Goal: Complete application form

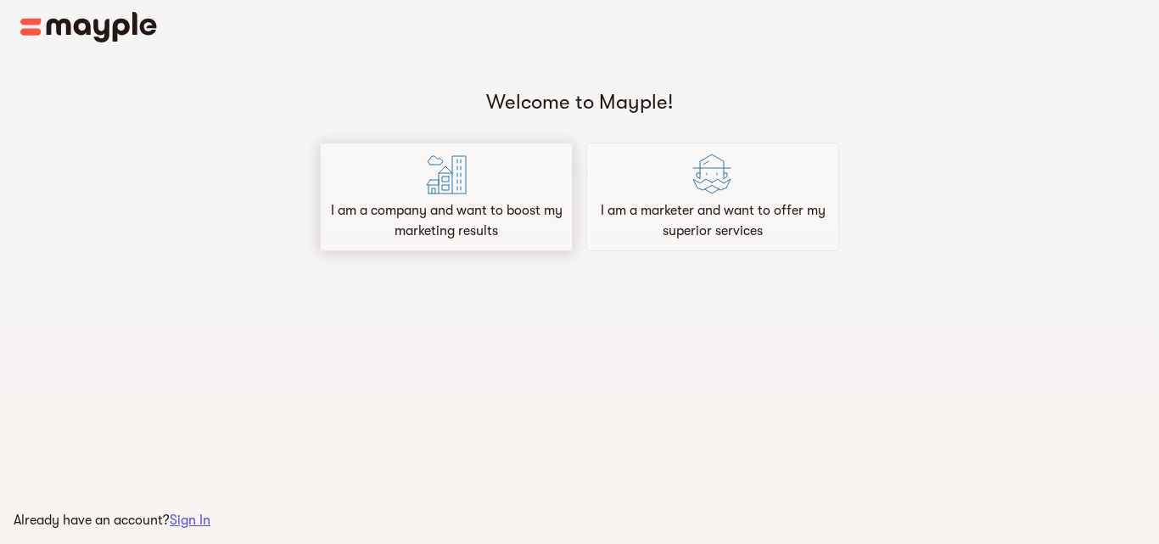
click at [482, 226] on p "I am a company and want to boost my marketing results" at bounding box center [447, 220] width 238 height 41
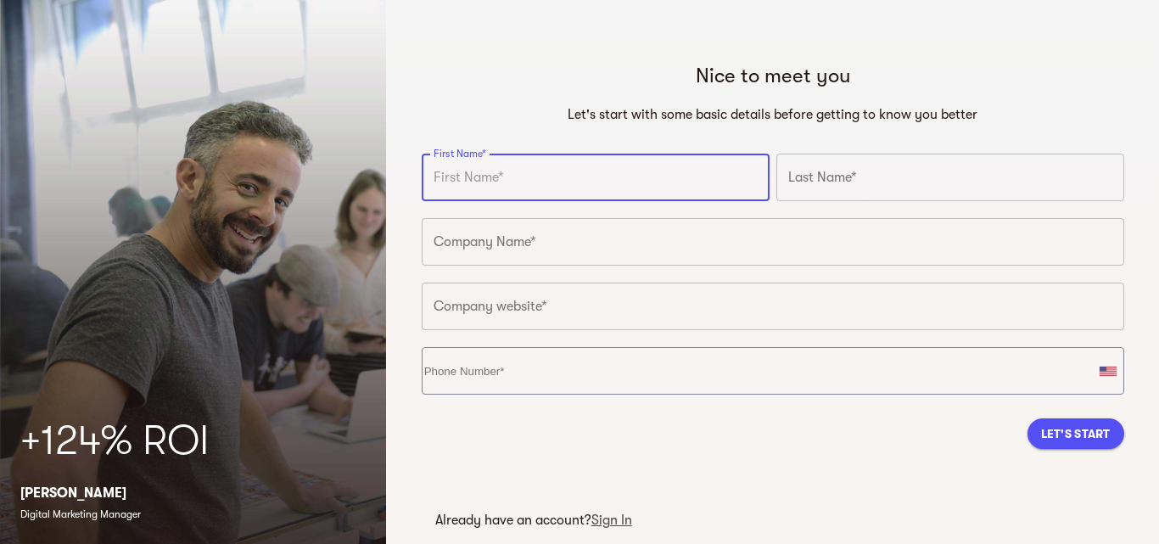
click at [496, 199] on input "text" at bounding box center [596, 178] width 348 height 48
click at [499, 181] on input "text" at bounding box center [596, 178] width 348 height 48
click at [593, 179] on input "text" at bounding box center [596, 178] width 348 height 48
type input "Varun"
click at [799, 165] on input "text" at bounding box center [951, 178] width 348 height 48
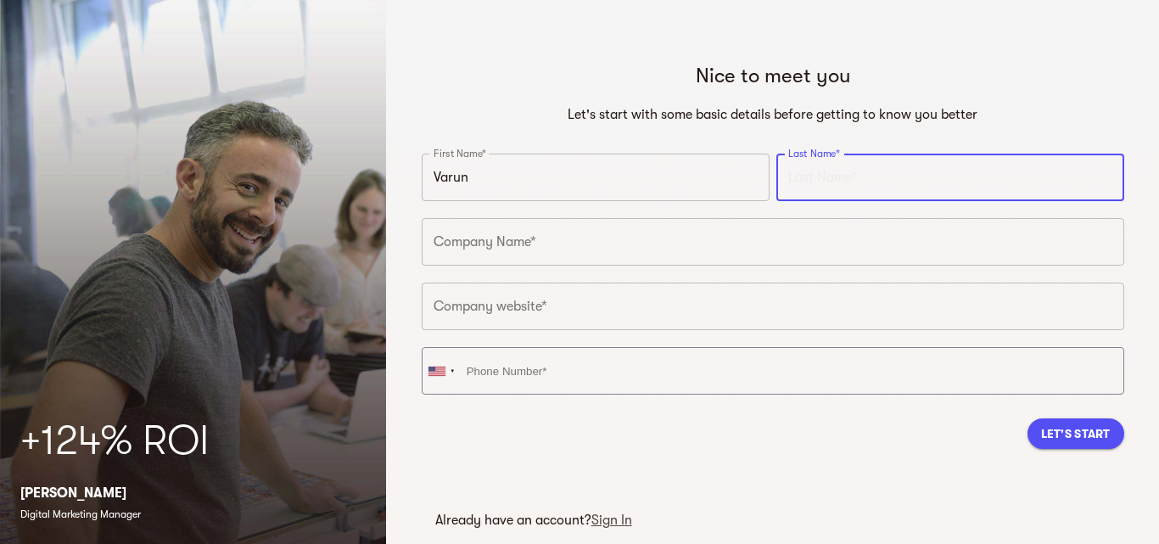
type input "Solanki"
click at [446, 369] on div at bounding box center [437, 371] width 17 height 12
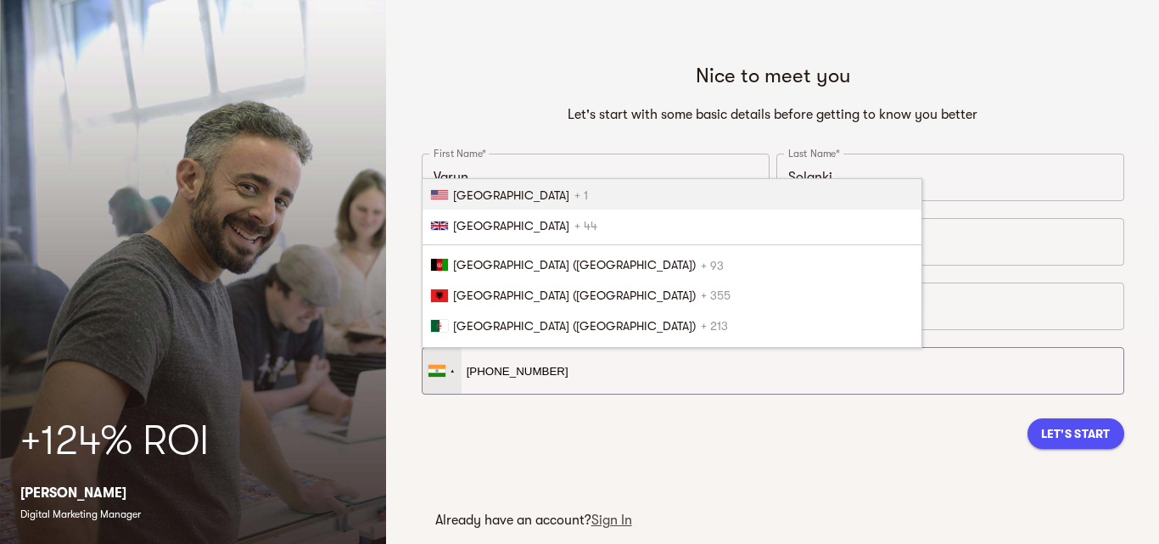
click at [552, 189] on li "[GEOGRAPHIC_DATA] + 1" at bounding box center [672, 194] width 499 height 31
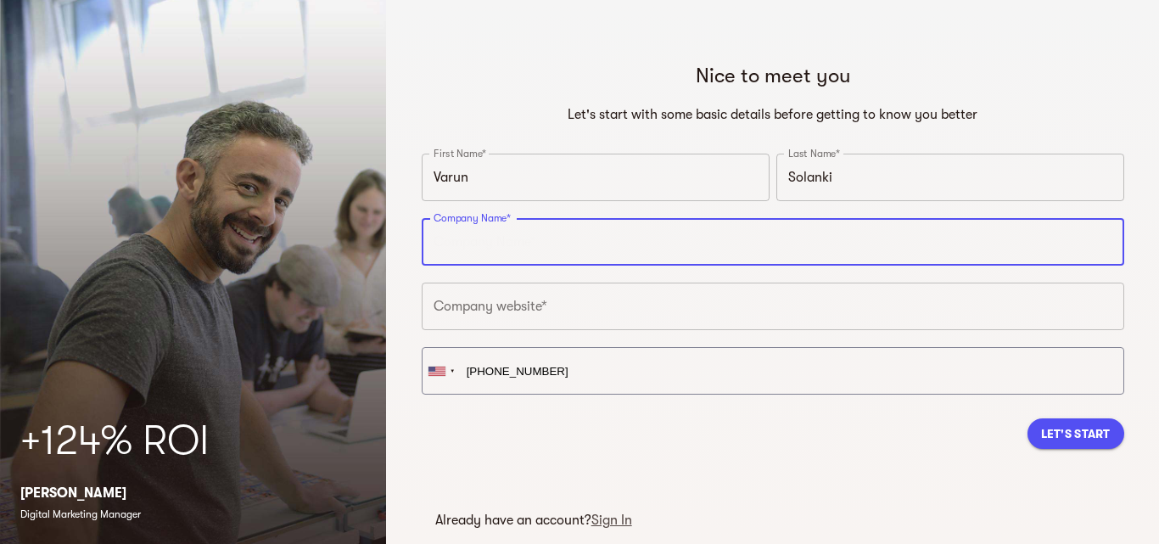
type input "[PHONE_NUMBER]"
click at [539, 261] on input "text" at bounding box center [773, 242] width 703 height 48
type input "Tekholic360"
click at [584, 295] on input "text" at bounding box center [773, 307] width 703 height 48
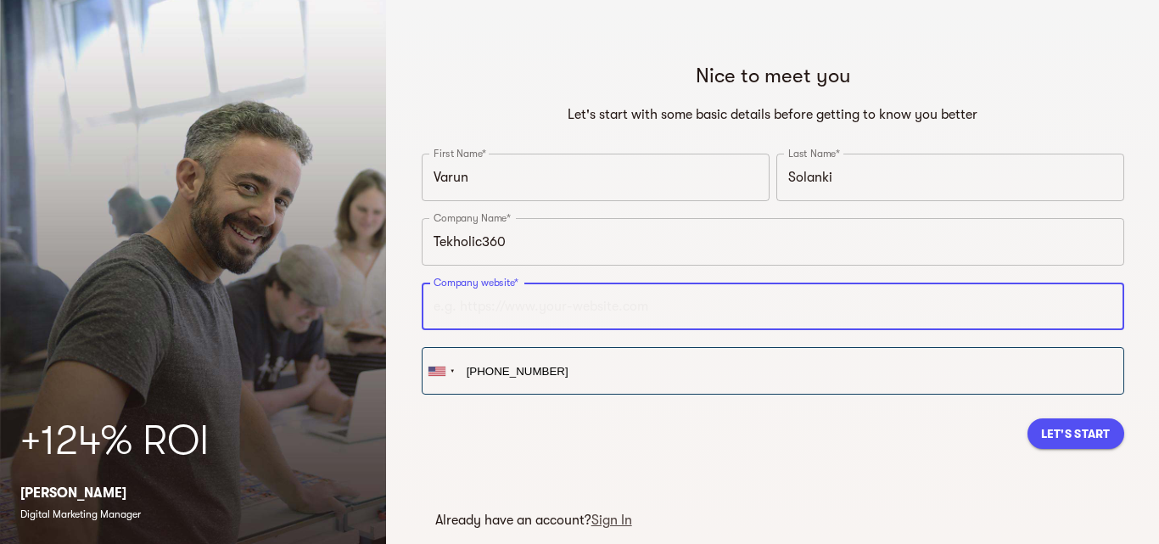
paste input "[URL][DOMAIN_NAME]"
type input "[URL][DOMAIN_NAME]"
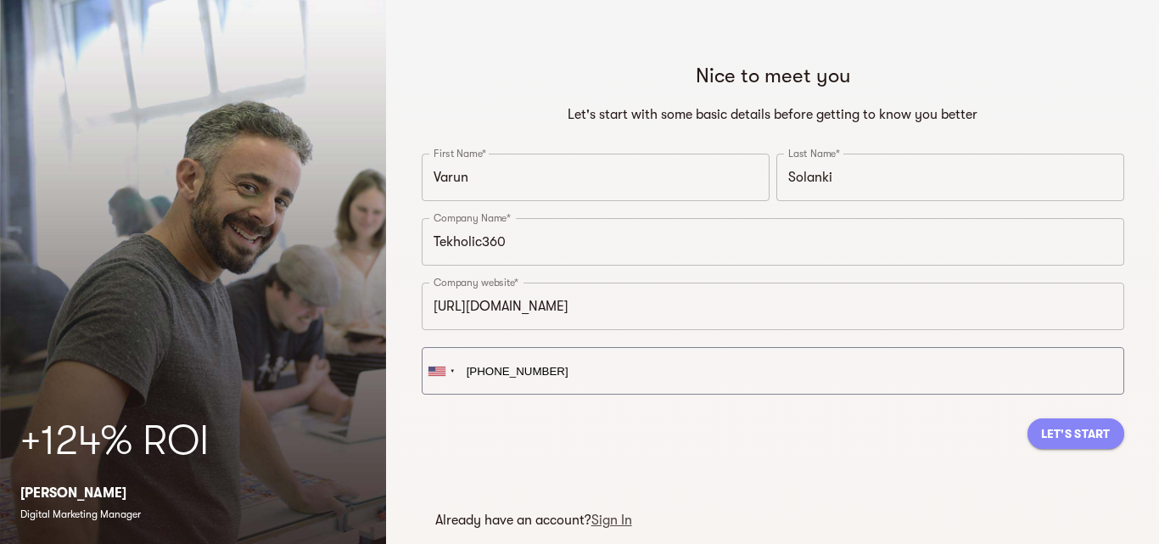
click at [1052, 423] on span "Let's Start" at bounding box center [1076, 433] width 70 height 20
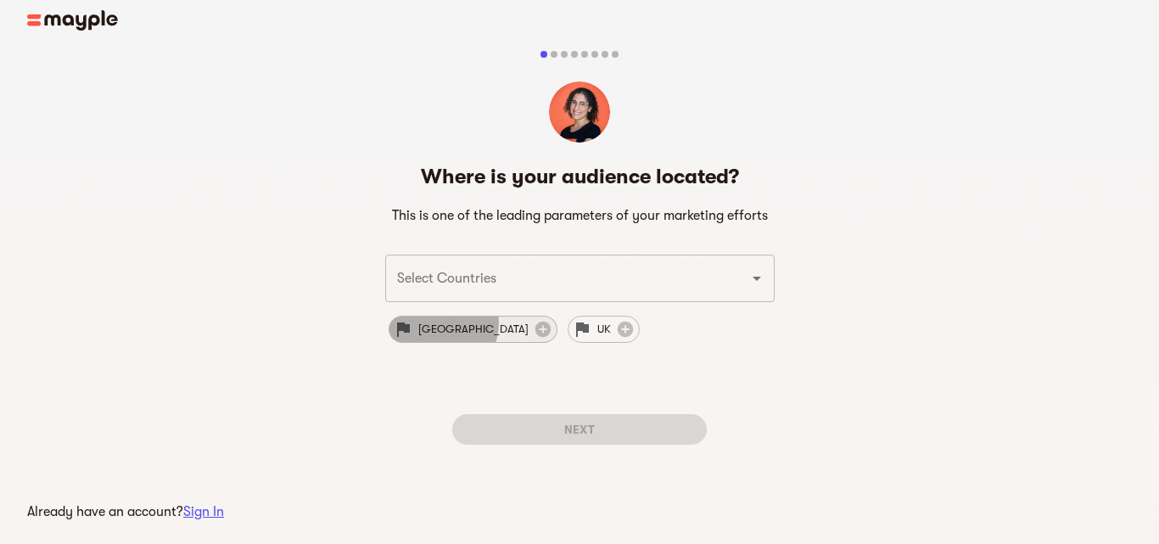
click at [440, 323] on span "[GEOGRAPHIC_DATA]" at bounding box center [473, 329] width 131 height 20
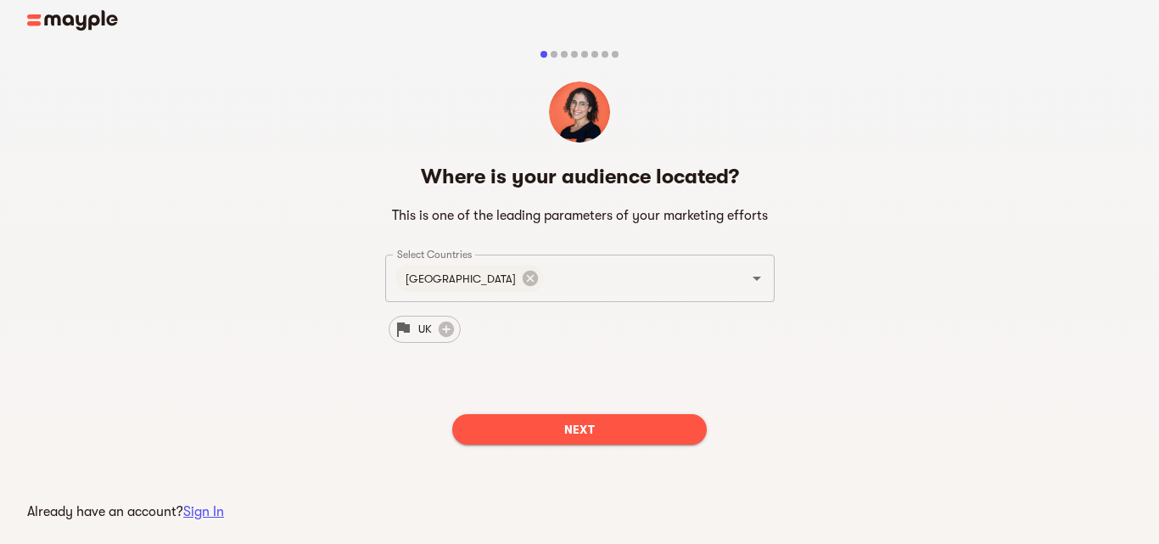
click at [551, 439] on span "Next" at bounding box center [579, 429] width 227 height 20
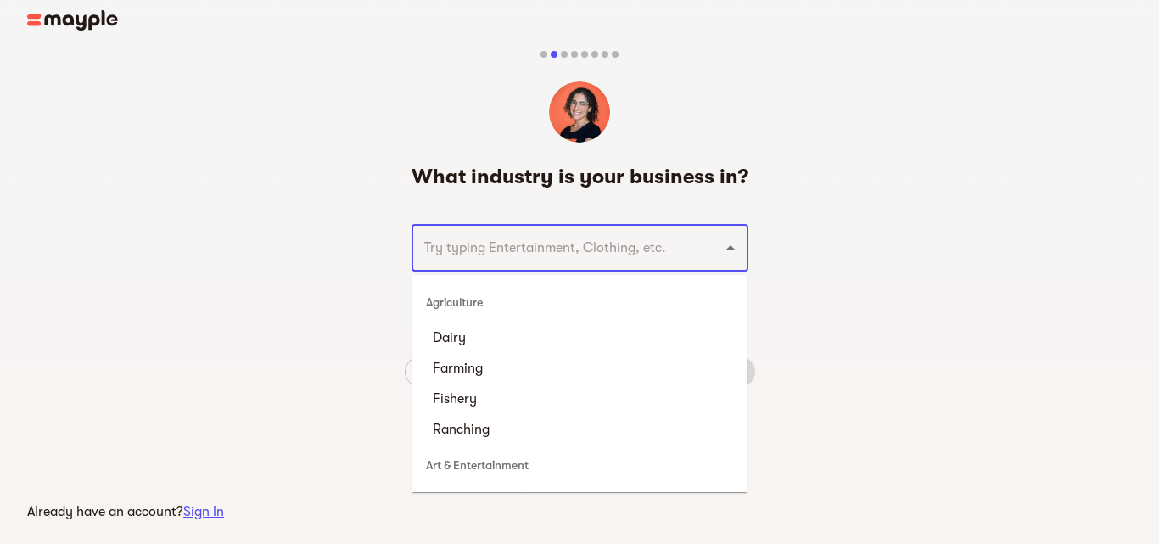
click at [559, 249] on input "text" at bounding box center [556, 248] width 274 height 32
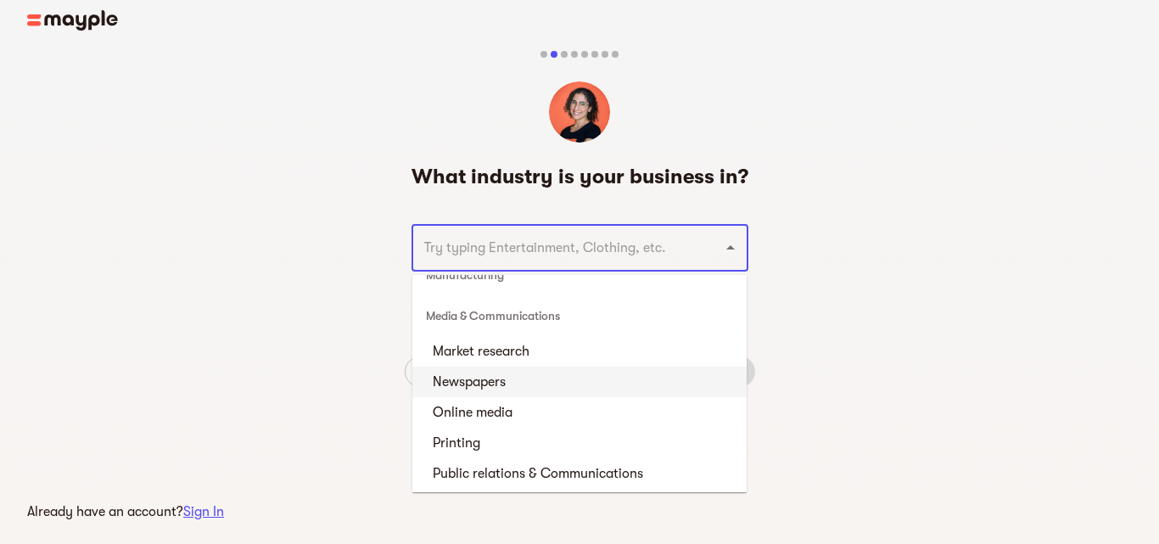
scroll to position [4073, 0]
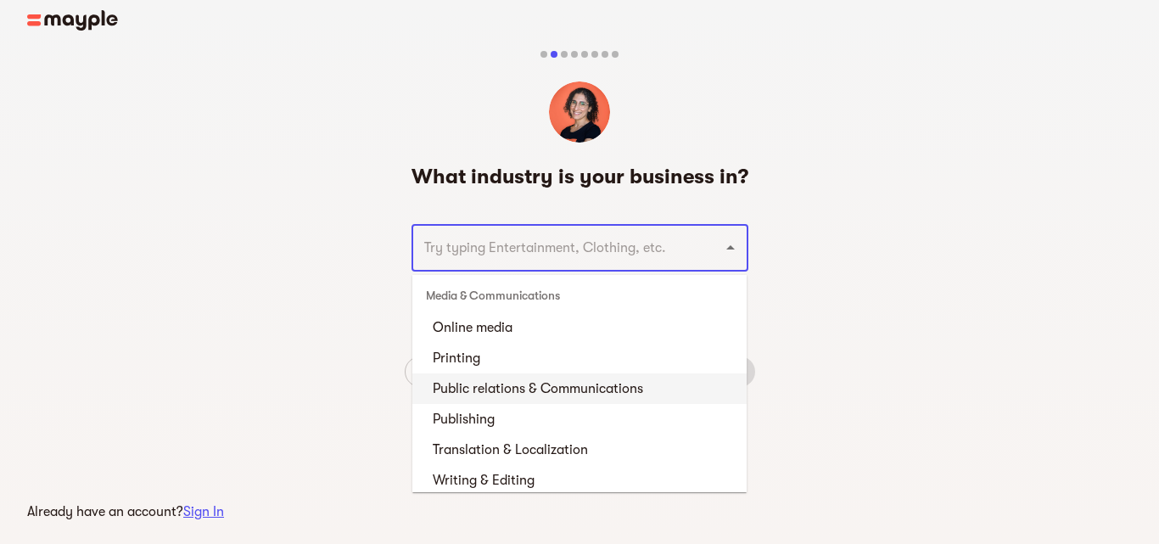
click at [566, 386] on li "Public relations & Communications" at bounding box center [579, 388] width 334 height 31
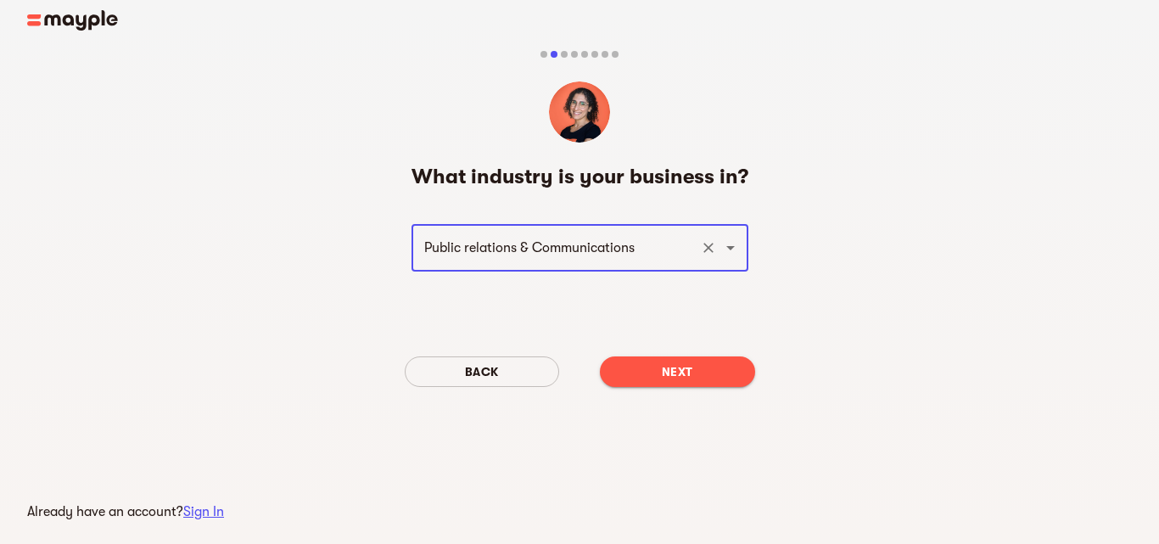
click at [660, 235] on input "Public relations & Communications" at bounding box center [556, 248] width 274 height 32
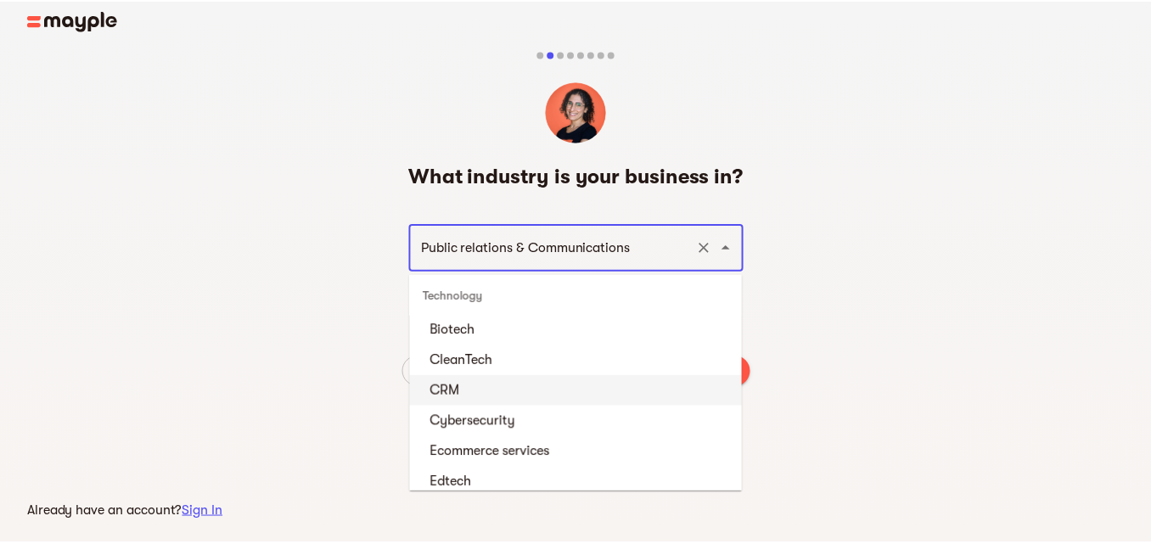
scroll to position [5822, 0]
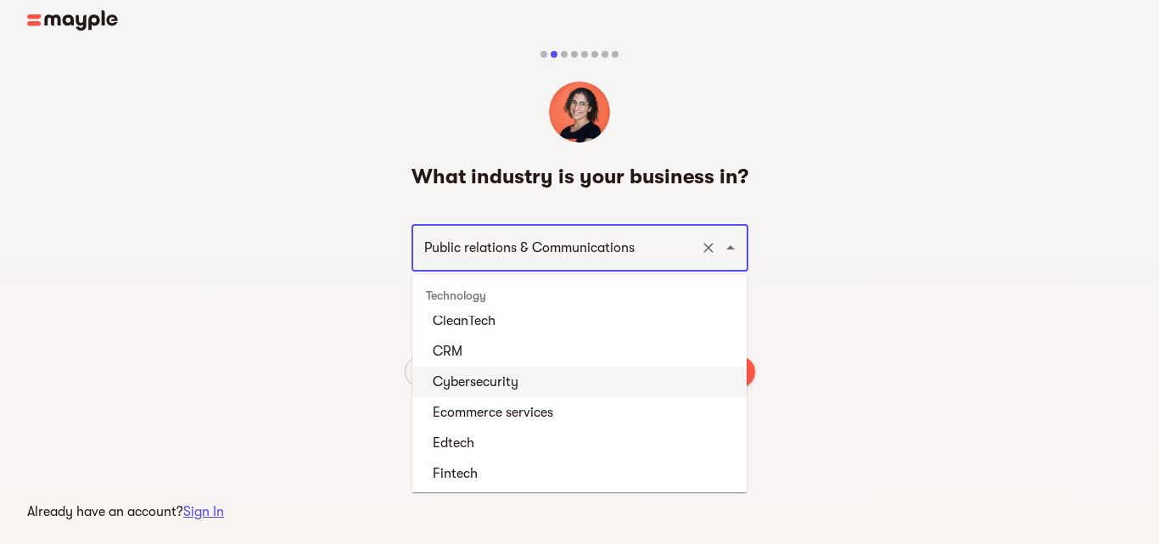
click at [532, 385] on li "Cybersecurity" at bounding box center [579, 382] width 334 height 31
type input "Cybersecurity"
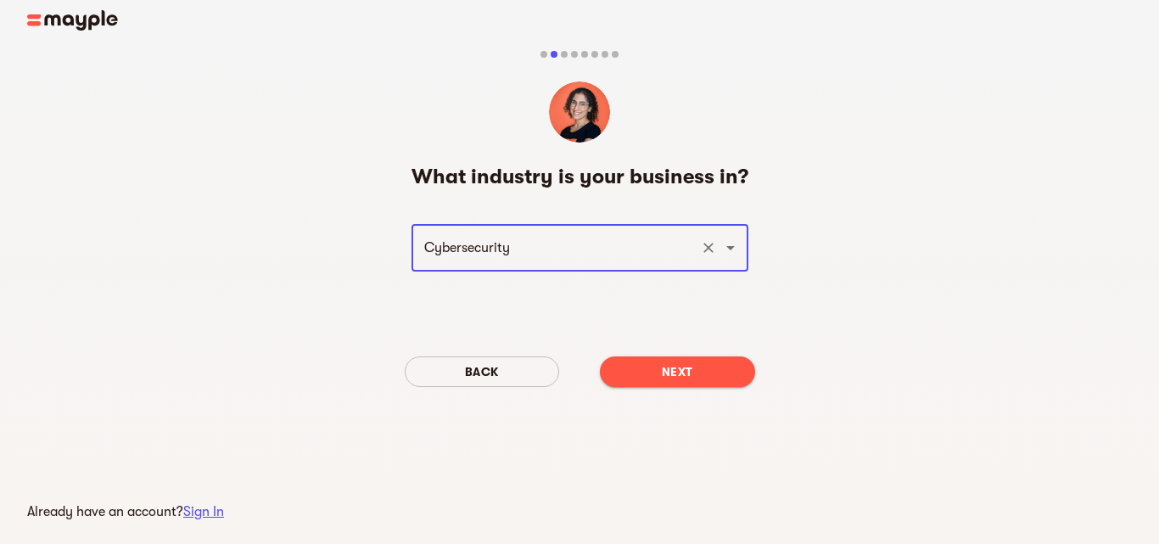
click at [705, 379] on span "Next" at bounding box center [678, 372] width 128 height 20
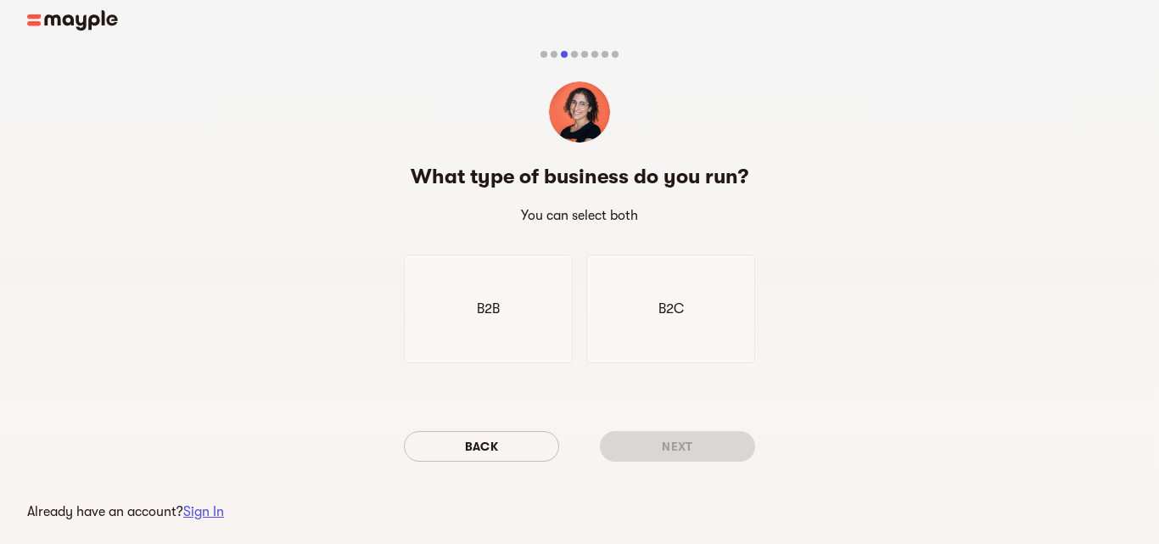
click at [550, 363] on div "What type of business do you run? You can select both B2B B2C Back Next" at bounding box center [579, 319] width 351 height 312
click at [588, 345] on div "B2C" at bounding box center [670, 309] width 169 height 109
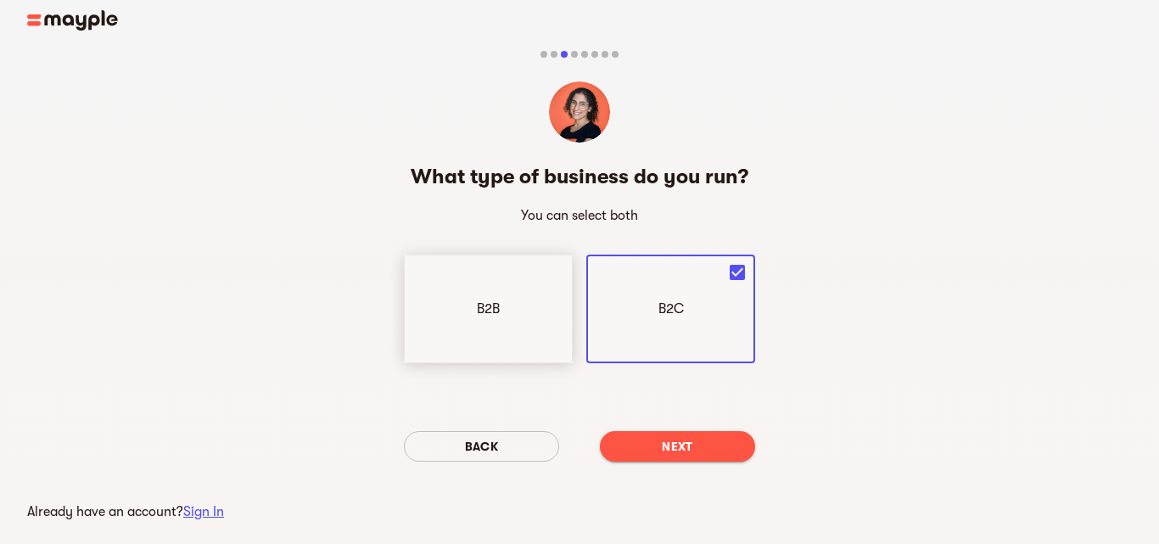
click at [547, 334] on div "B2B" at bounding box center [488, 309] width 169 height 109
click at [620, 443] on span "Next" at bounding box center [678, 446] width 128 height 20
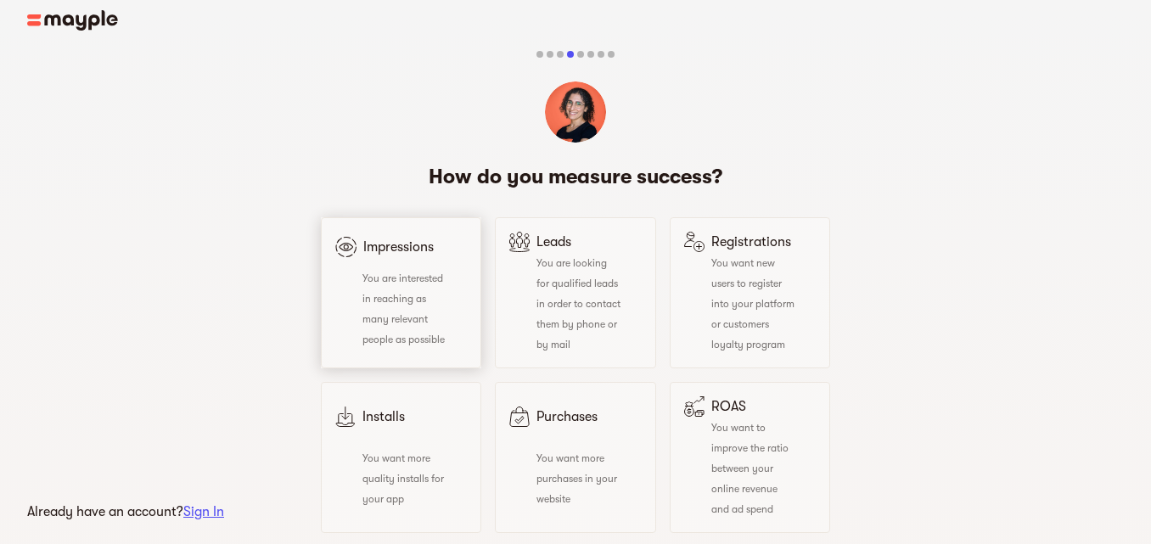
click at [466, 332] on div "Impressions You are interested in reaching as many relevant people as possible" at bounding box center [401, 292] width 160 height 151
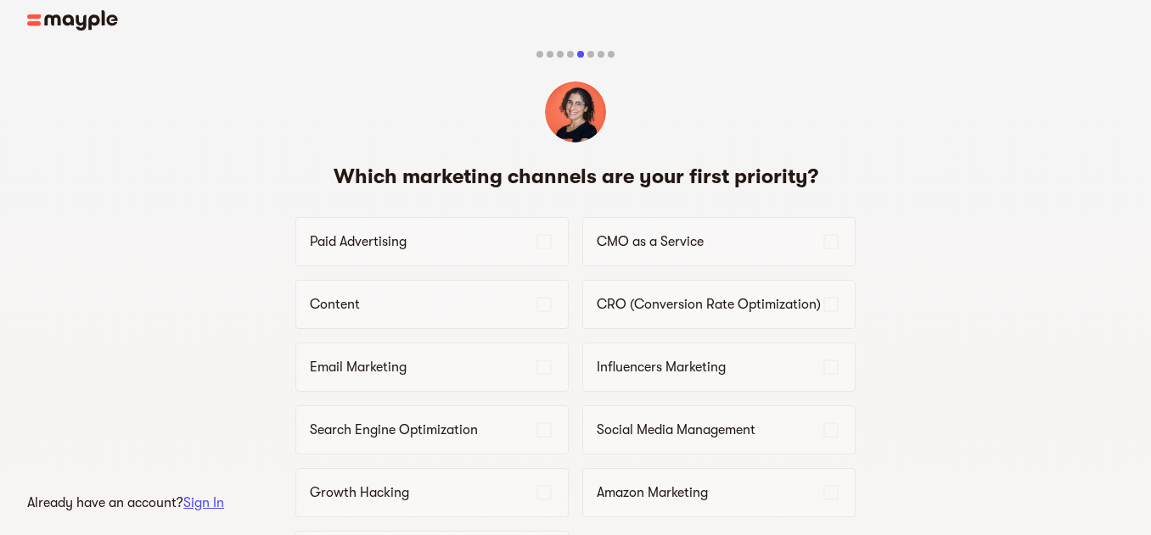
click at [598, 332] on div "Which marketing channels are your first priority? Paid Advertising CMO as a Ser…" at bounding box center [575, 448] width 560 height 570
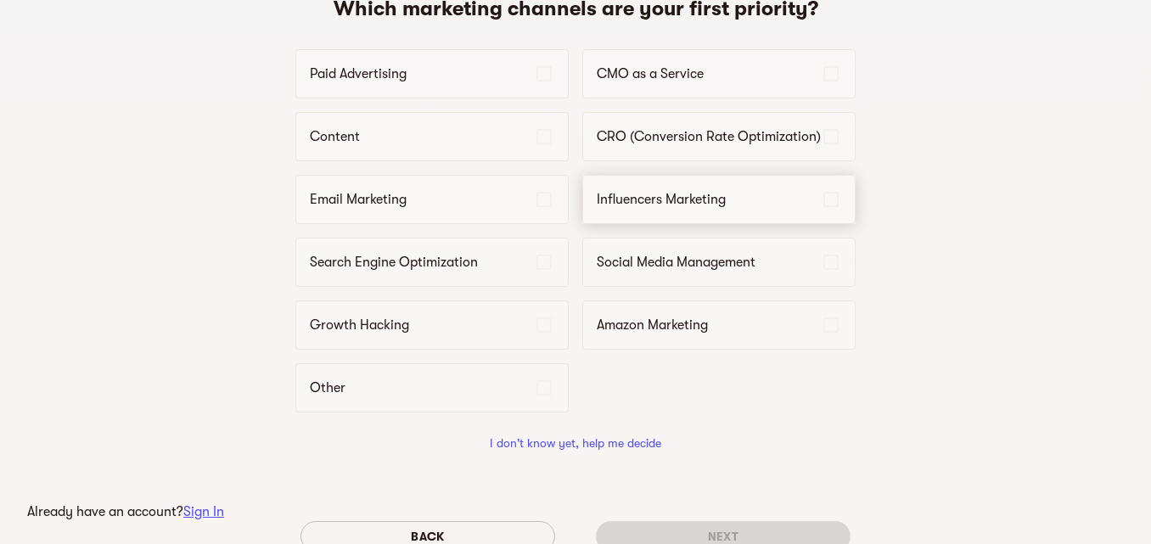
scroll to position [170, 0]
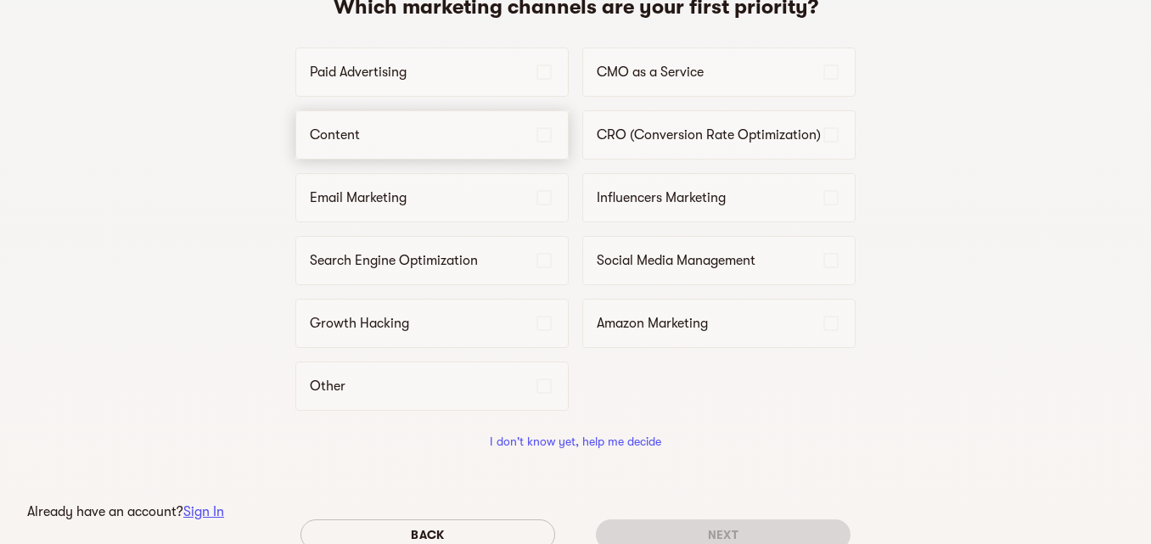
drag, startPoint x: 522, startPoint y: 146, endPoint x: 569, endPoint y: 113, distance: 57.2
click at [522, 145] on div "Content" at bounding box center [431, 134] width 273 height 49
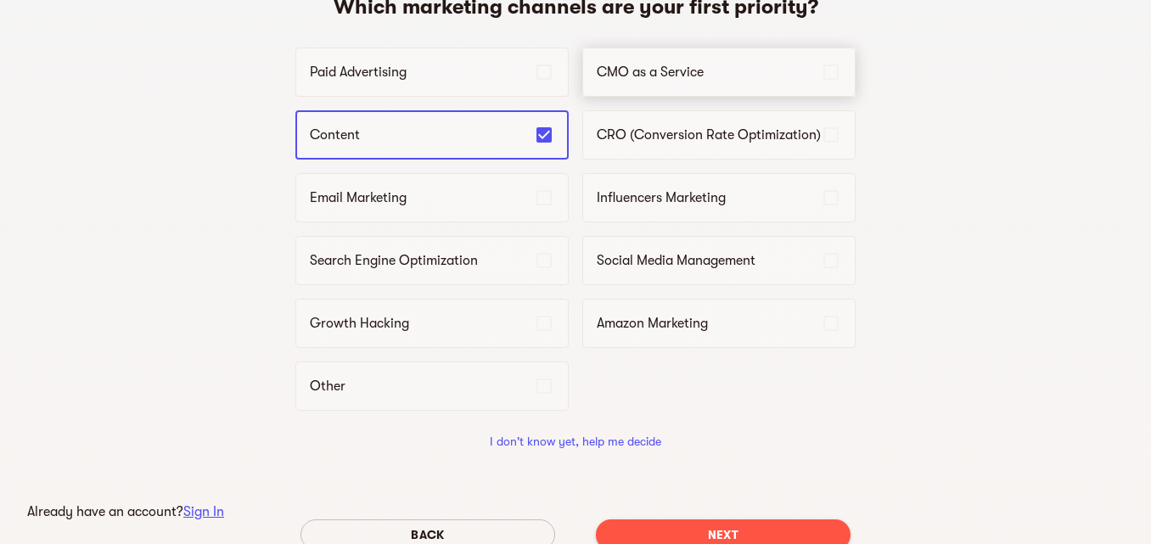
click at [627, 64] on p "CMO as a Service" at bounding box center [709, 72] width 224 height 20
click at [550, 168] on div "Paid Advertising CMO as a Service Content CRO (Conversion Rate Optimization) Em…" at bounding box center [575, 229] width 560 height 363
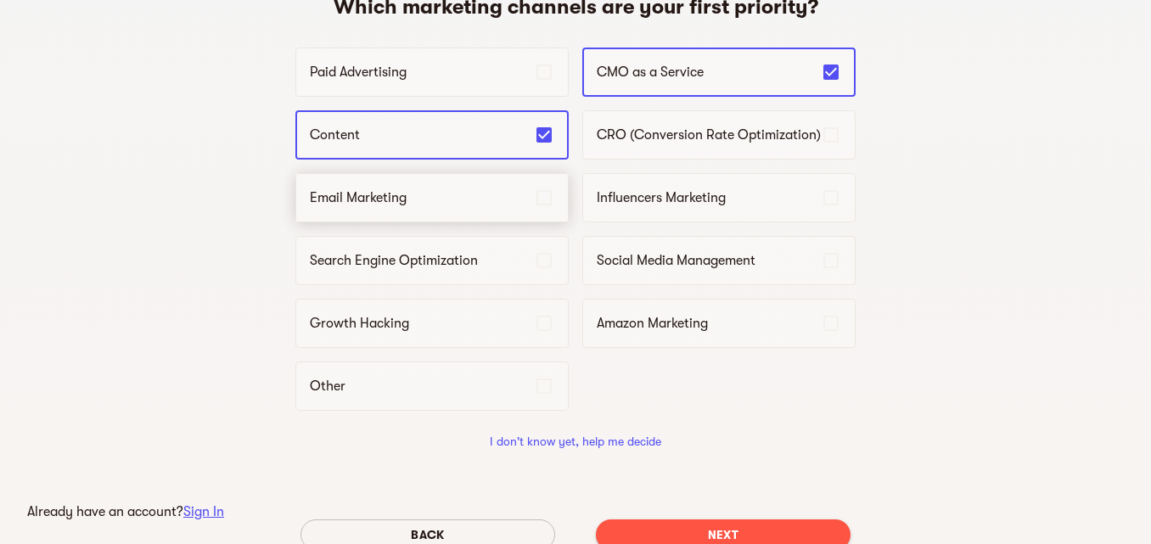
click at [544, 190] on icon at bounding box center [544, 198] width 20 height 20
click at [659, 231] on div "Paid Advertising CMO as a Service Content CRO (Conversion Rate Optimization) Em…" at bounding box center [575, 229] width 560 height 363
click at [659, 252] on p "Social Media Management" at bounding box center [709, 260] width 224 height 20
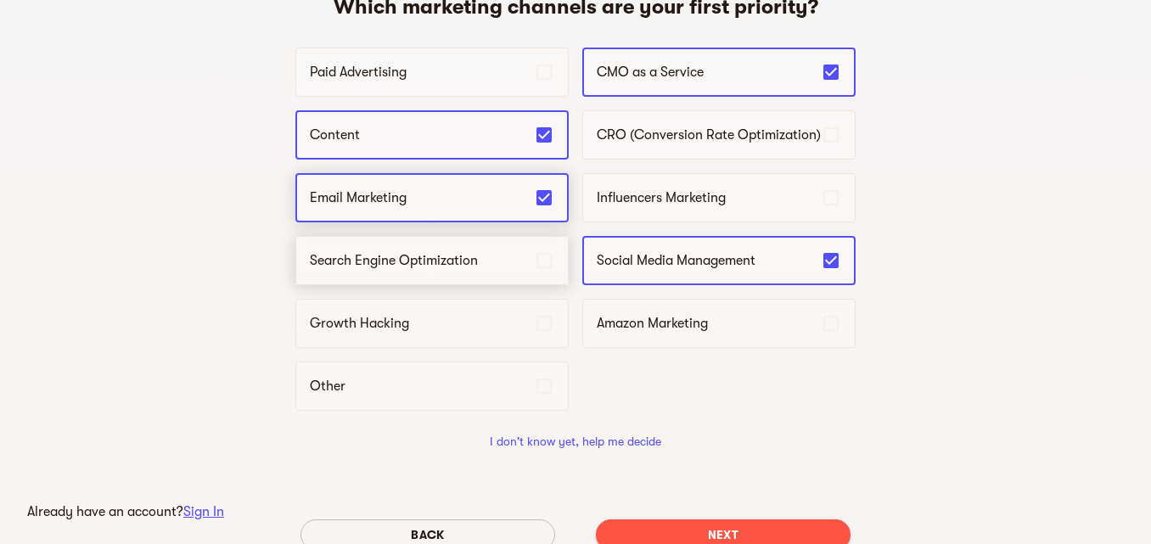
click at [543, 239] on div "Search Engine Optimization" at bounding box center [431, 260] width 273 height 49
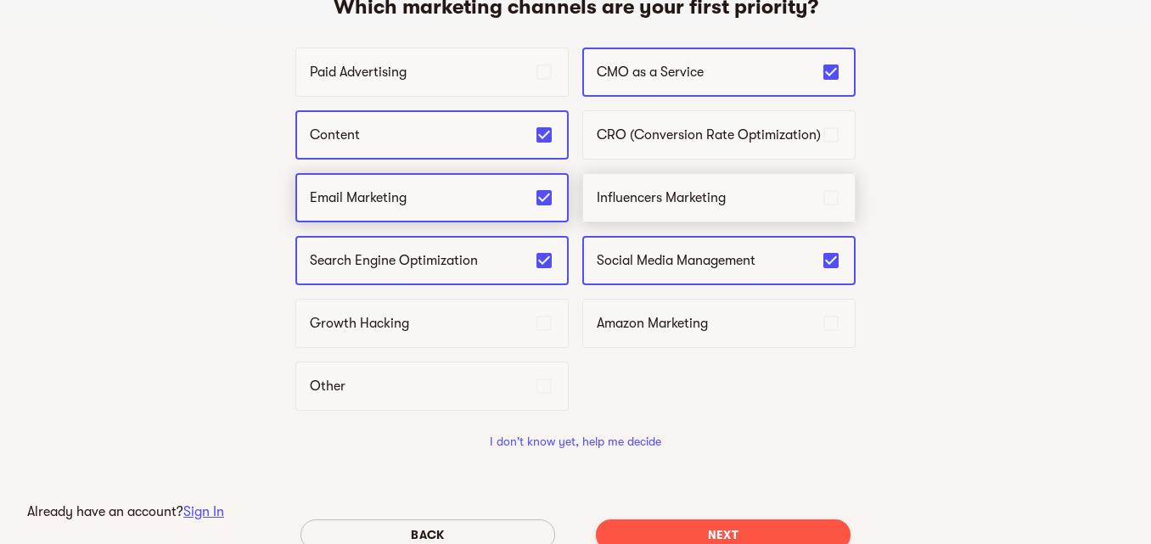
click at [597, 199] on p "Influencers Marketing" at bounding box center [709, 198] width 224 height 20
click at [500, 310] on div "Growth Hacking" at bounding box center [431, 323] width 273 height 49
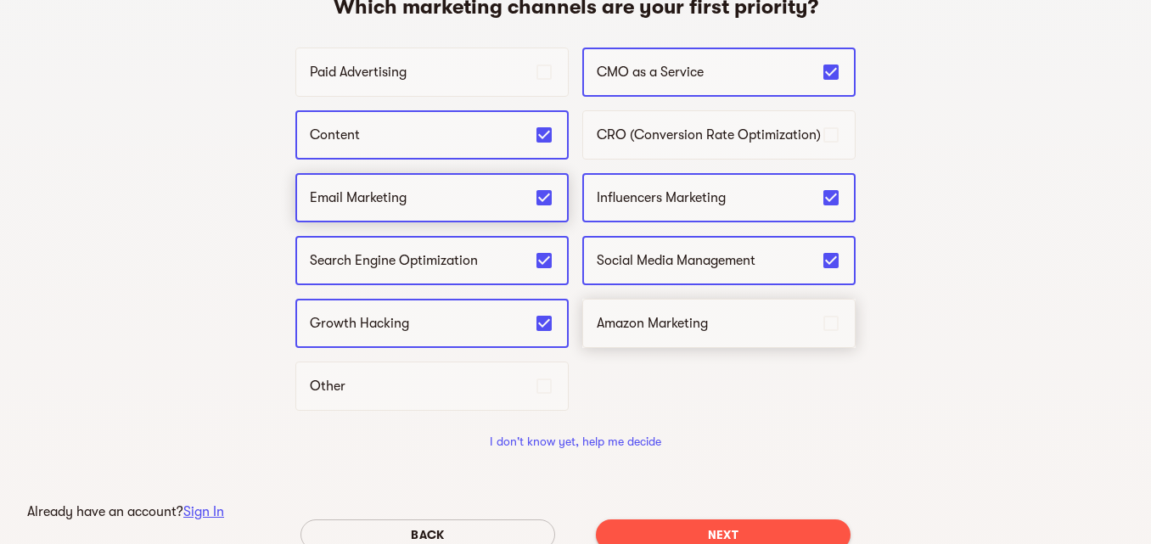
click at [606, 317] on p "Amazon Marketing" at bounding box center [709, 323] width 224 height 20
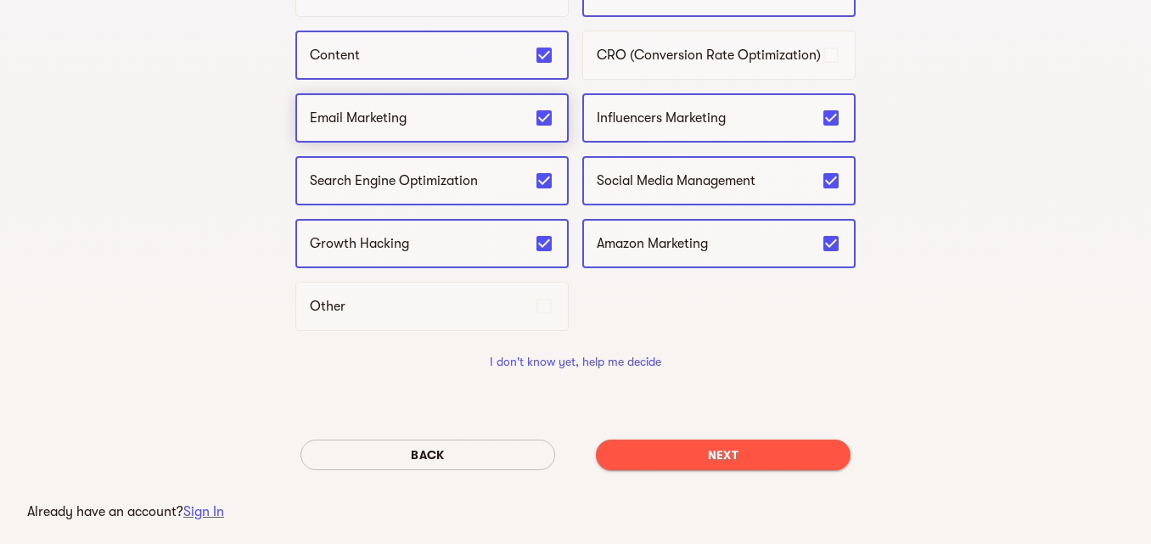
scroll to position [250, 0]
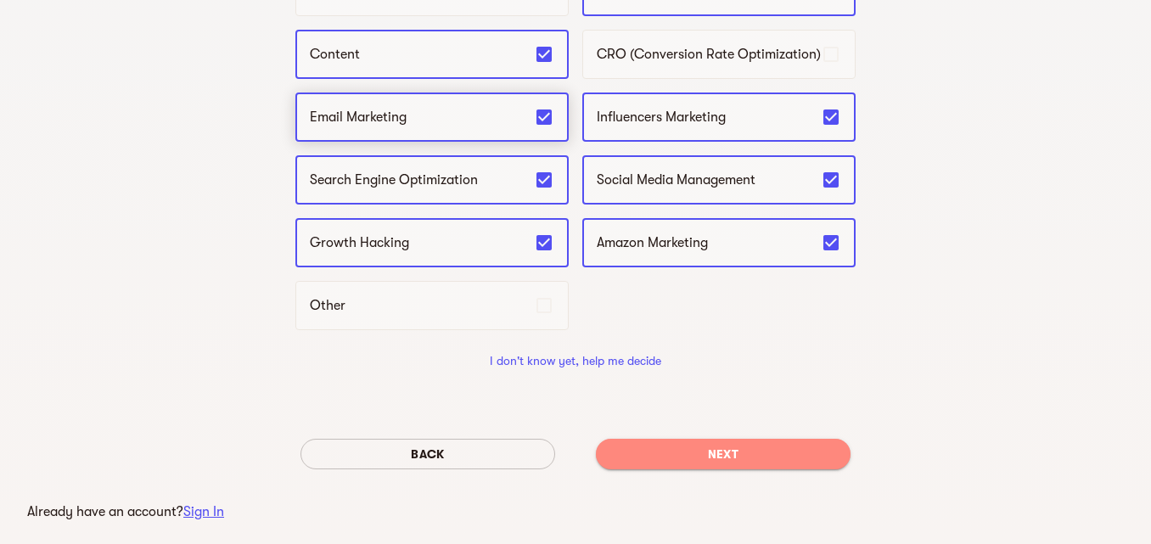
click at [679, 451] on span "Next" at bounding box center [722, 454] width 227 height 20
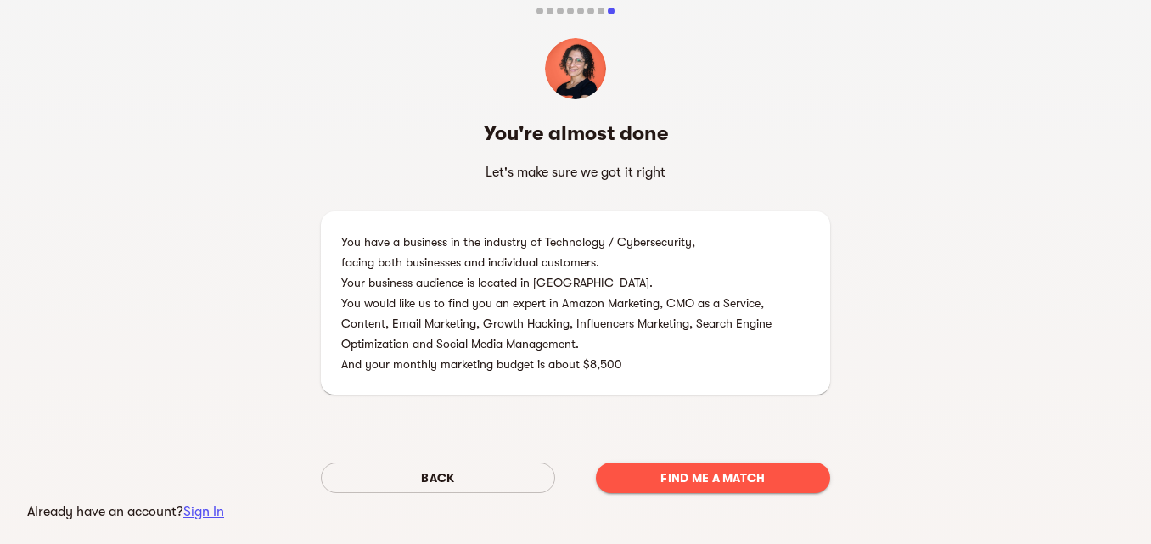
scroll to position [67, 0]
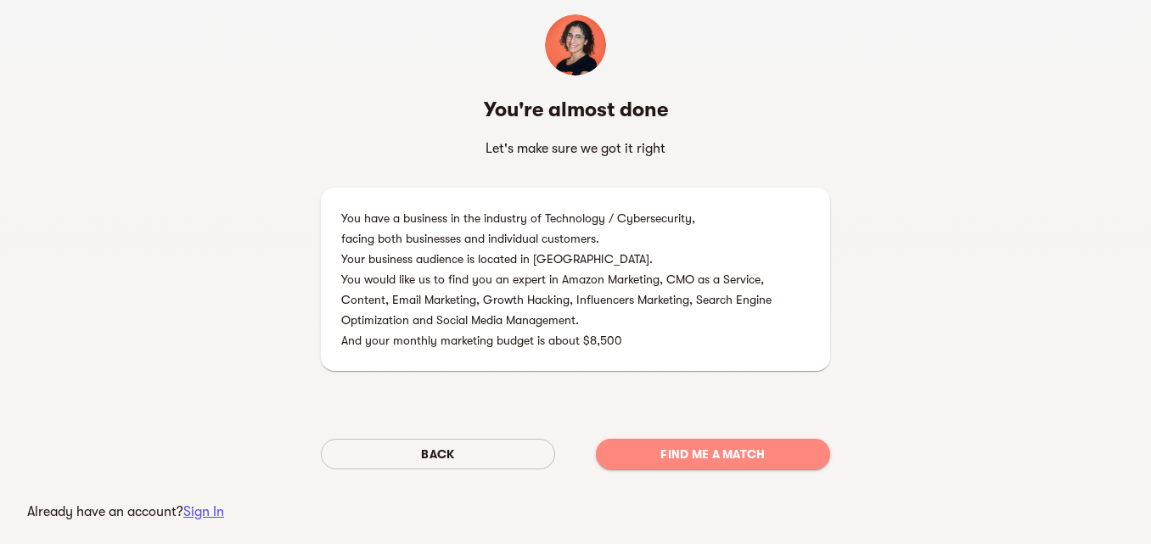
click at [634, 462] on span "Find me a match" at bounding box center [712, 454] width 207 height 20
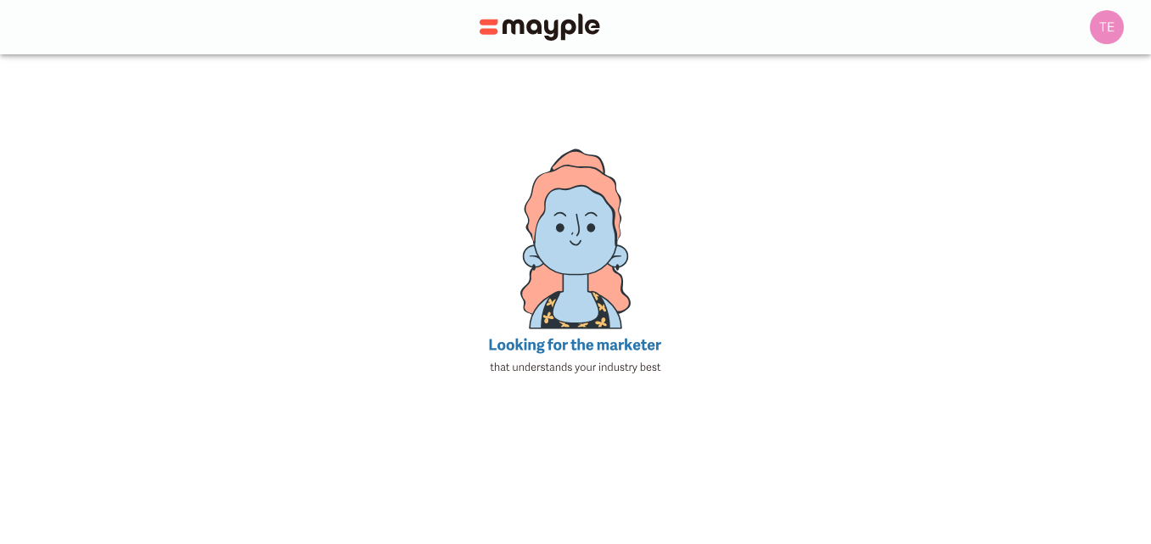
scroll to position [104, 0]
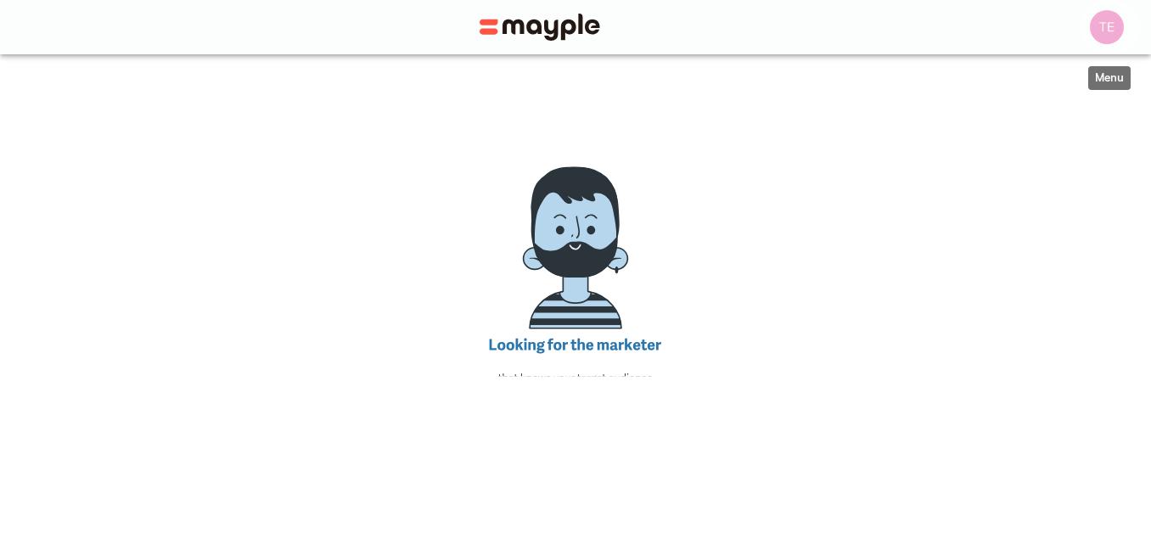
click at [1113, 25] on img "button" at bounding box center [1107, 27] width 34 height 34
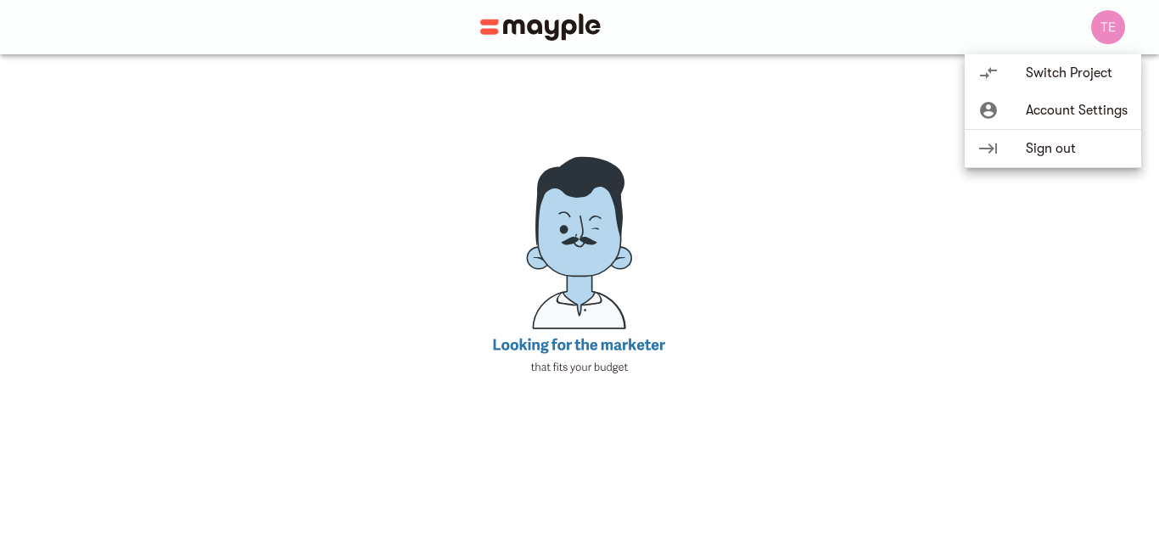
click at [1058, 100] on span "Account Settings" at bounding box center [1077, 110] width 102 height 20
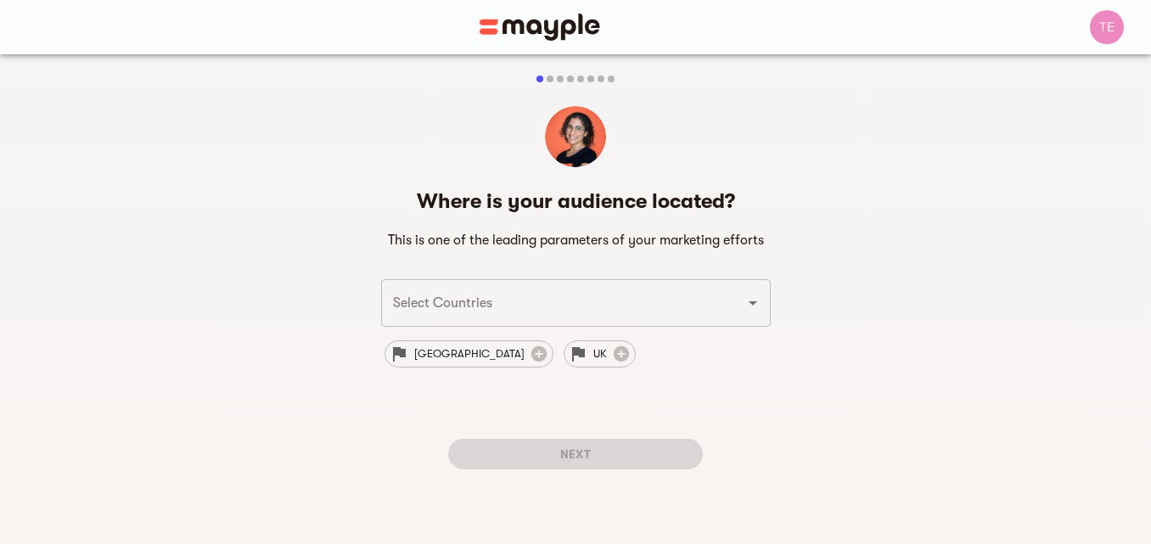
scroll to position [13, 0]
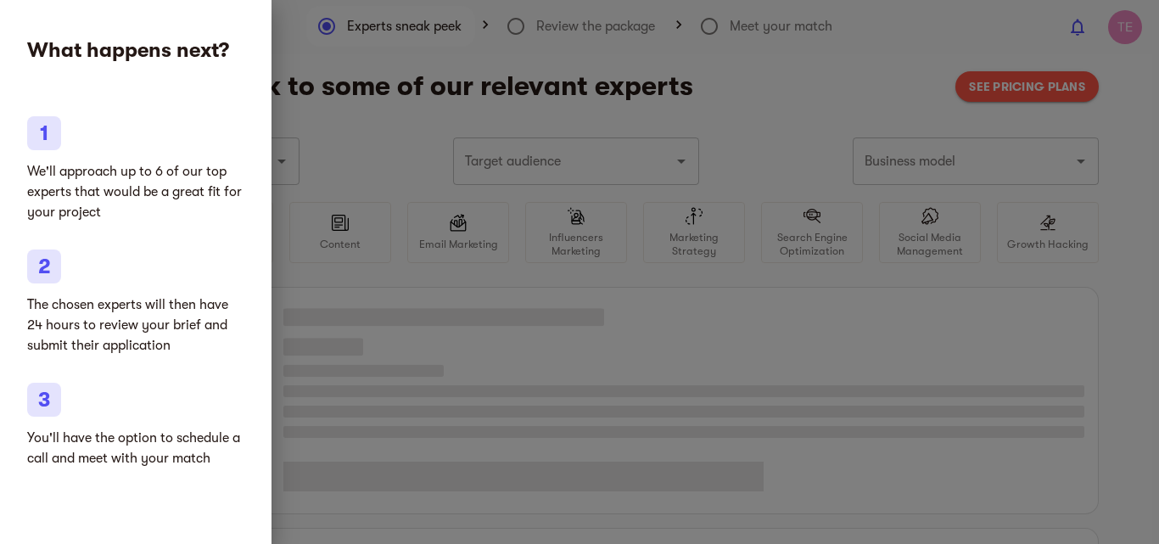
click at [364, 143] on div at bounding box center [579, 272] width 1159 height 544
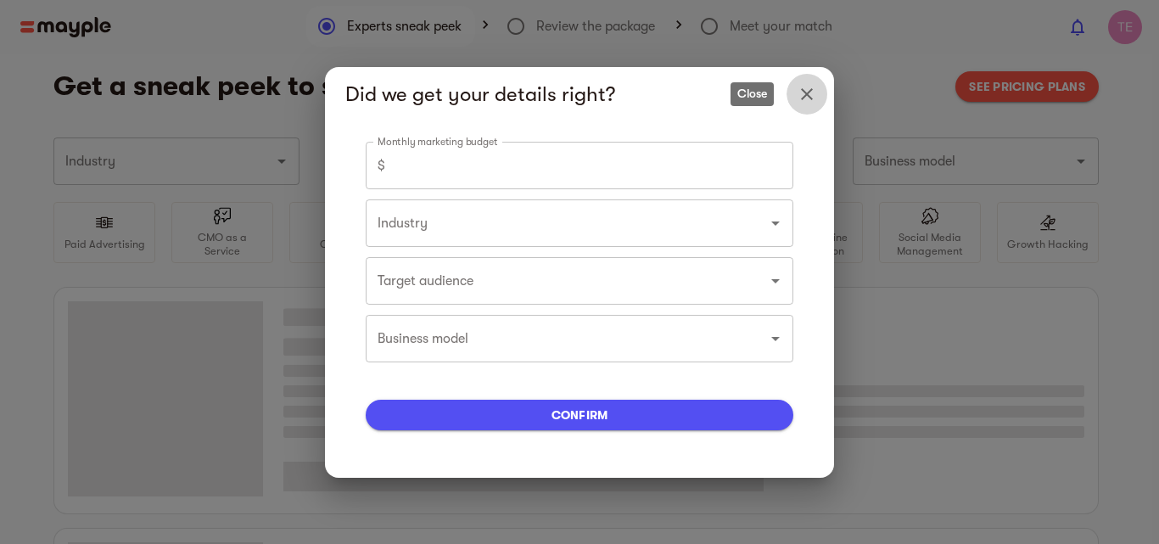
click at [803, 86] on icon "Close" at bounding box center [807, 94] width 20 height 20
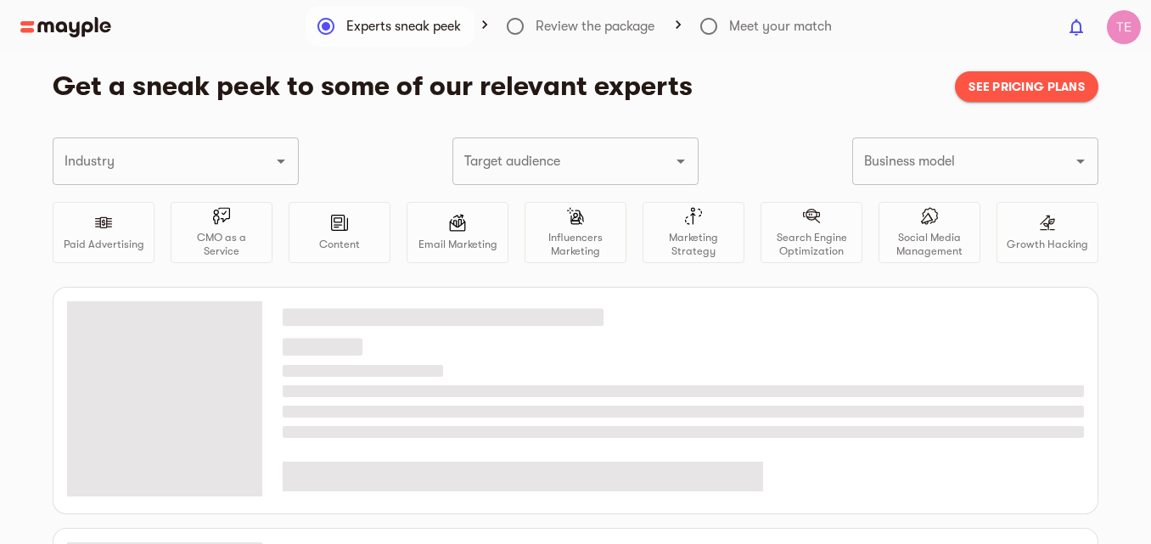
type input "Cybersecurity"
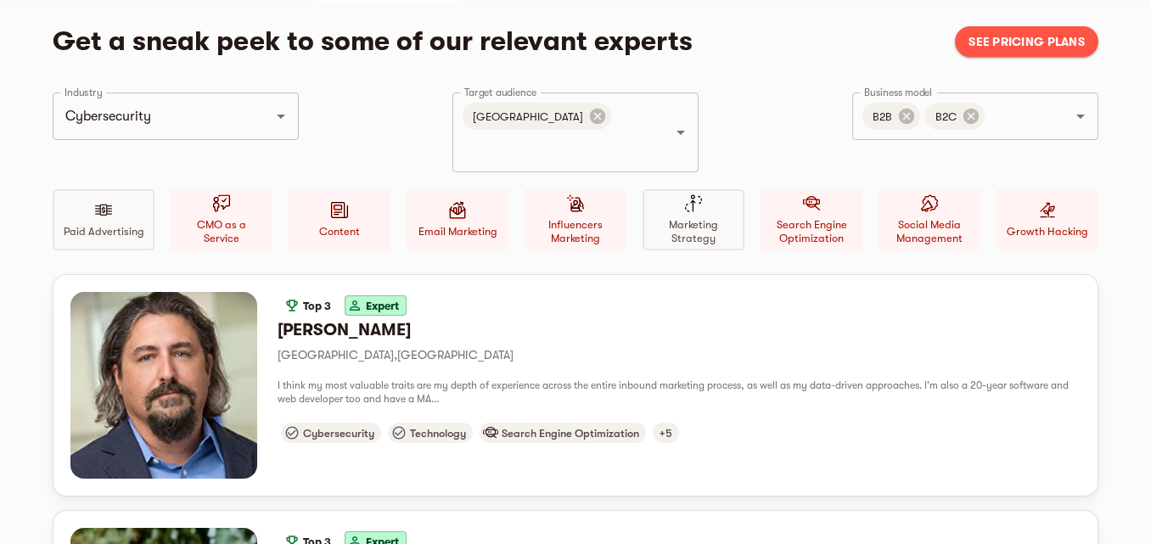
scroll to position [85, 0]
